Goal: Find specific page/section: Find specific page/section

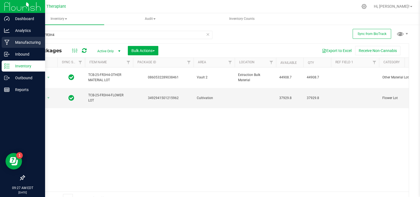
type input "TCB-25-FR3H4"
click at [32, 44] on p "Manufacturing" at bounding box center [26, 42] width 33 height 7
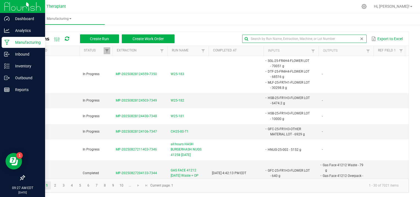
click at [358, 36] on input "text" at bounding box center [304, 39] width 124 height 8
type input "41206"
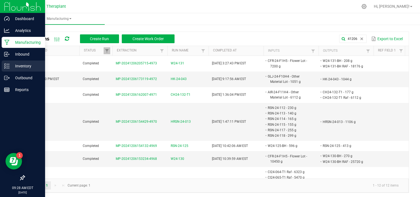
click at [19, 65] on p "Inventory" at bounding box center [26, 66] width 33 height 7
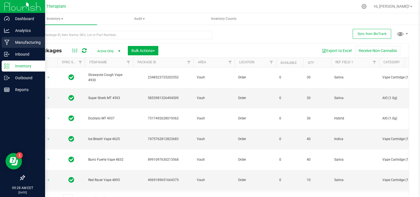
click at [21, 40] on p "Manufacturing" at bounding box center [26, 42] width 33 height 7
